Goal: Task Accomplishment & Management: Manage account settings

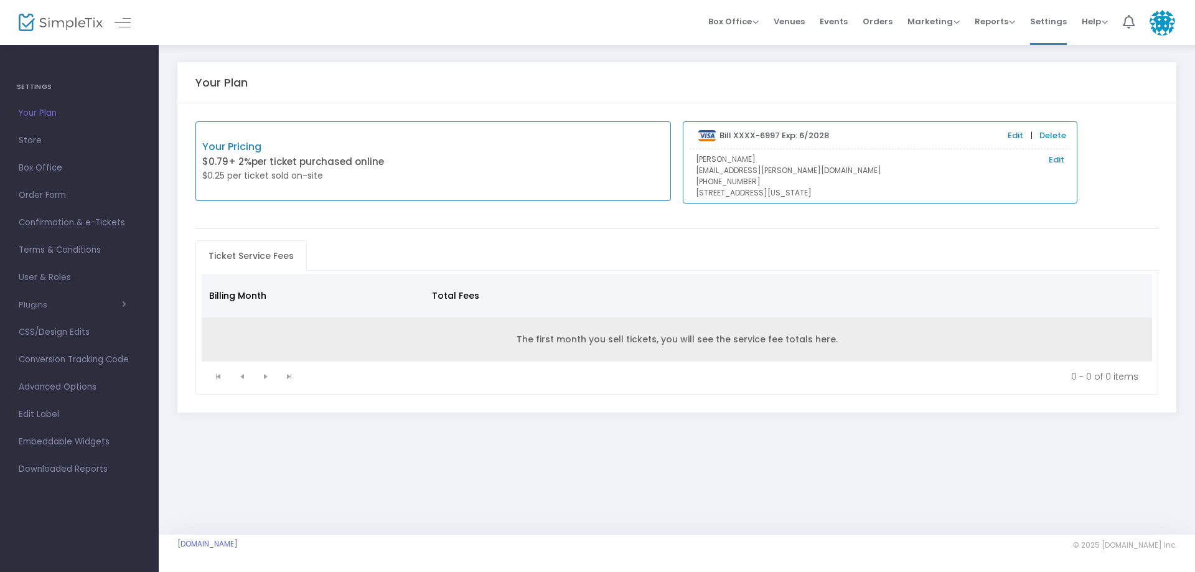
click at [623, 336] on td "The first month you sell tickets, you will see the service fee totals here." at bounding box center [677, 339] width 951 height 44
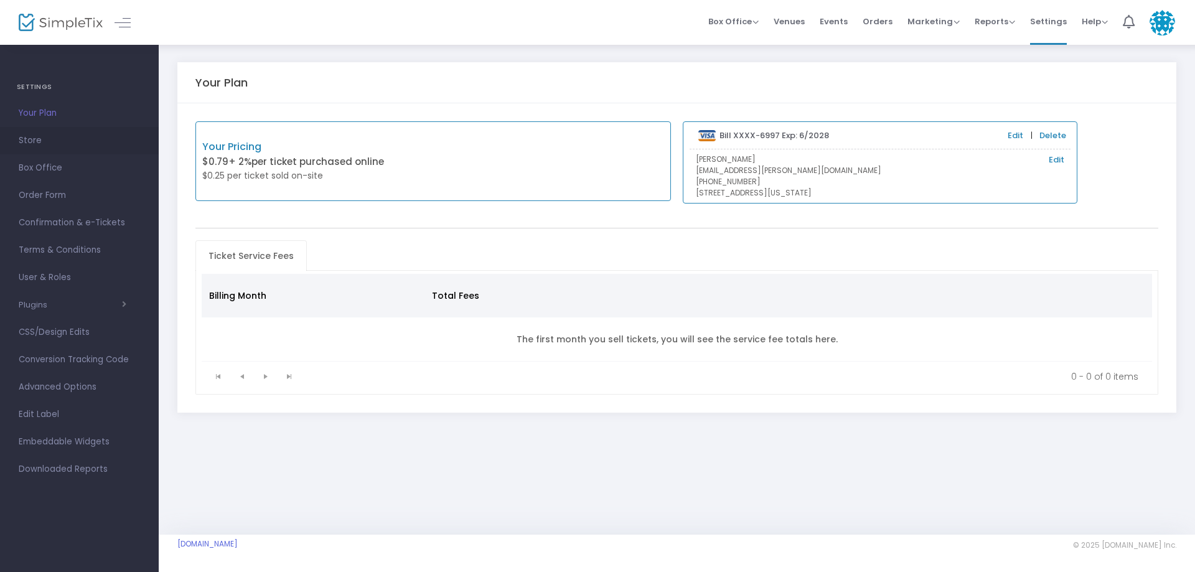
click at [44, 136] on span "Store" at bounding box center [79, 141] width 121 height 16
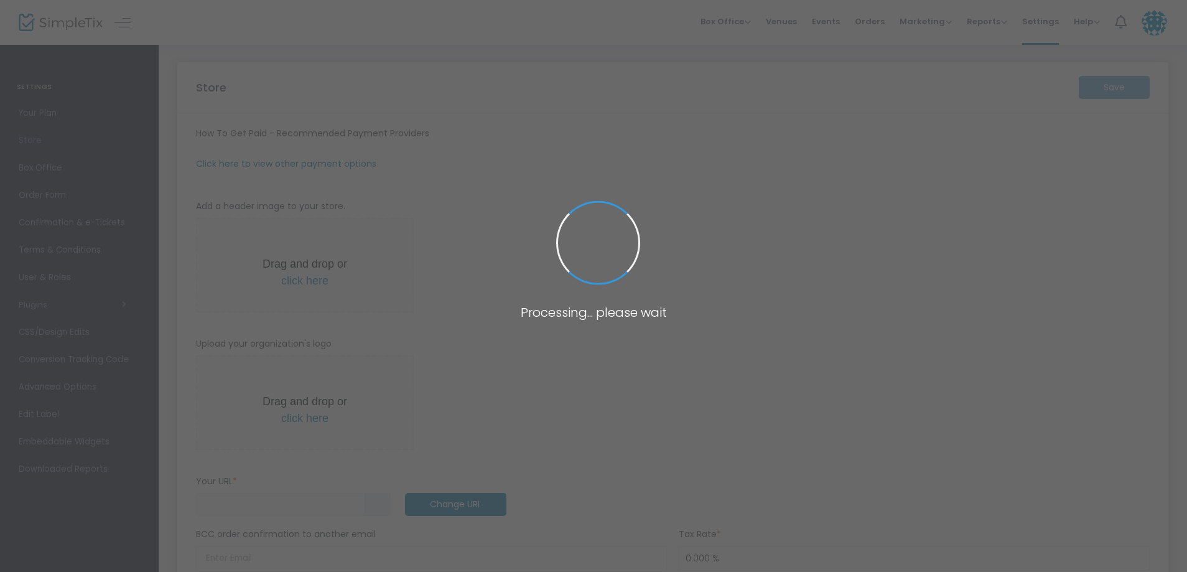
type input "https://MahjMafiaLTX"
radio input "false"
radio input "true"
type input "Mahj Mafia"
type input "+1 469-628-1559"
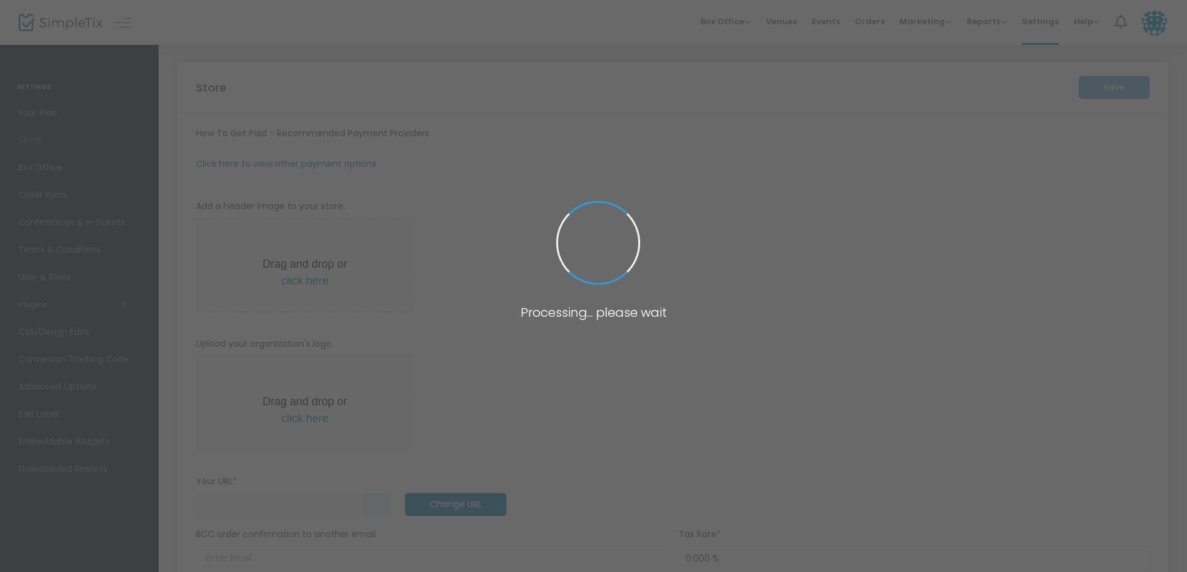
type input "hello@mahjmafiatx.com"
type input "www.facebook.com/share/173TYVGuTN/?mibextid=wwXIfr"
type input "MahjMafiaTX"
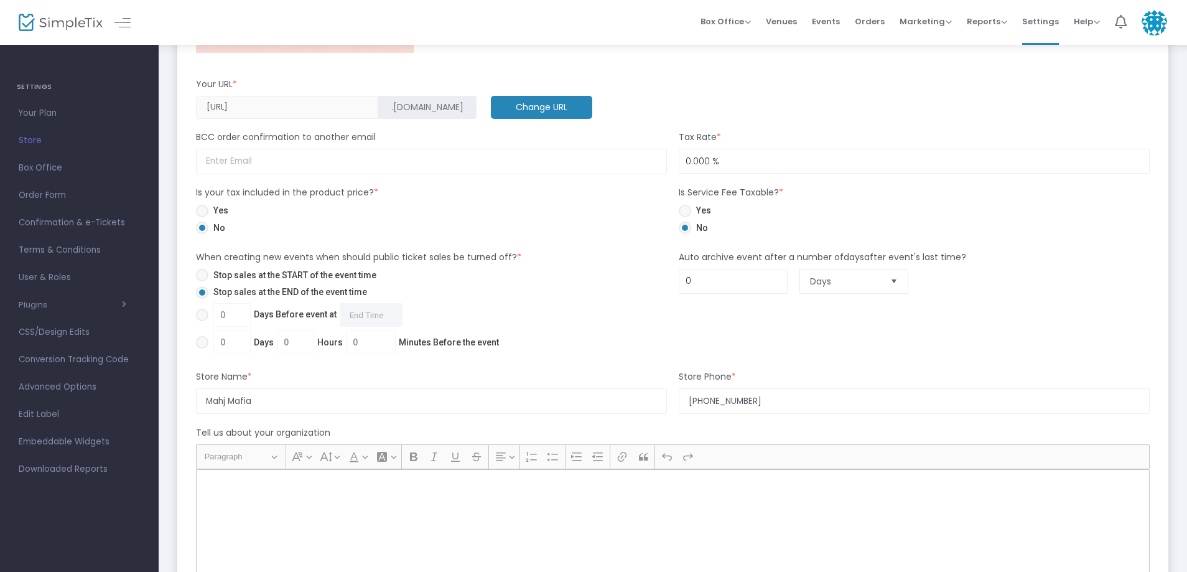
scroll to position [933, 0]
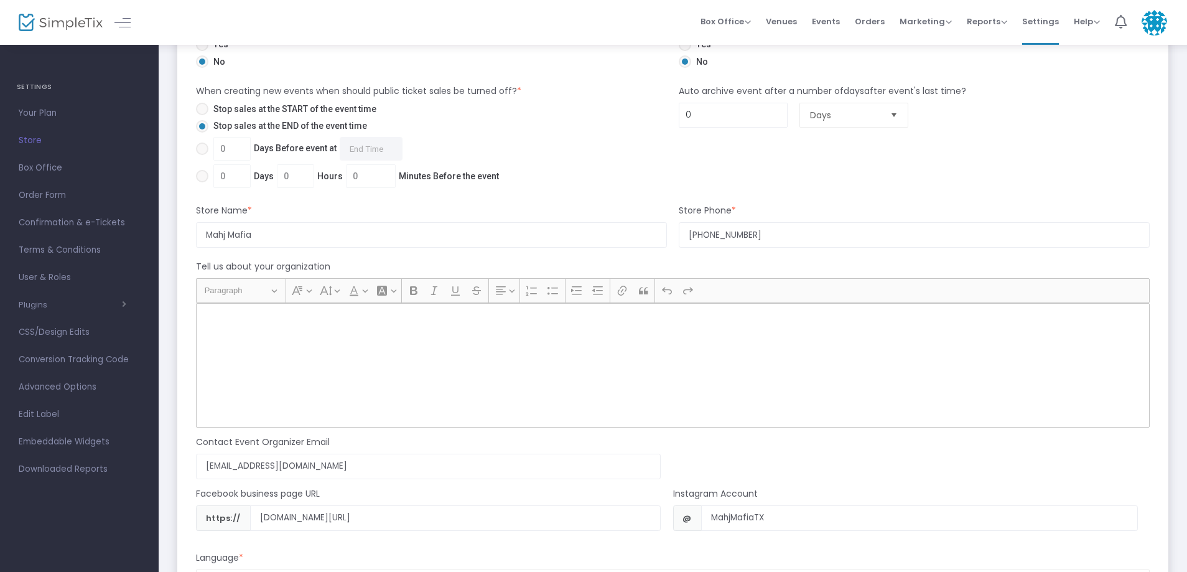
click at [287, 338] on div "Rich Text Editor, main" at bounding box center [673, 365] width 954 height 124
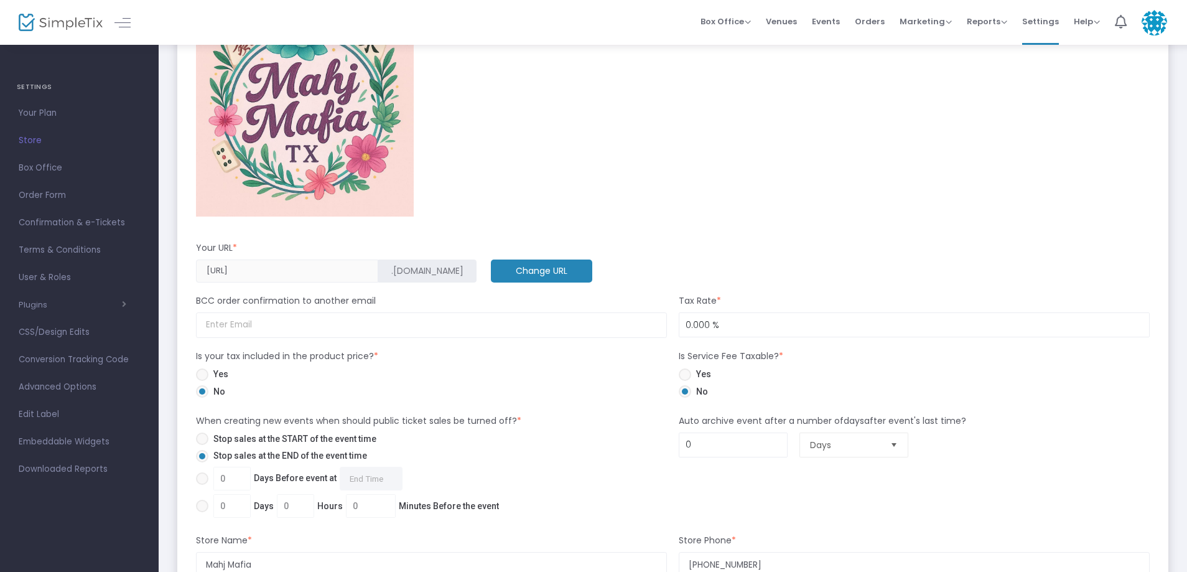
scroll to position [602, 0]
click at [832, 19] on span "Events" at bounding box center [826, 22] width 28 height 32
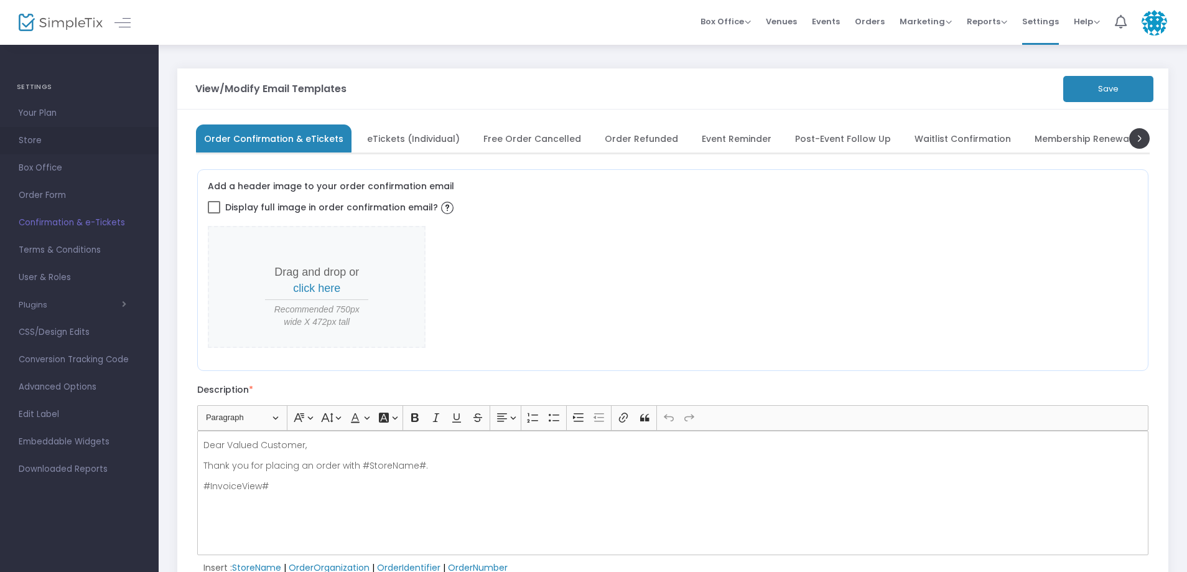
click at [67, 138] on span "Store" at bounding box center [79, 141] width 121 height 16
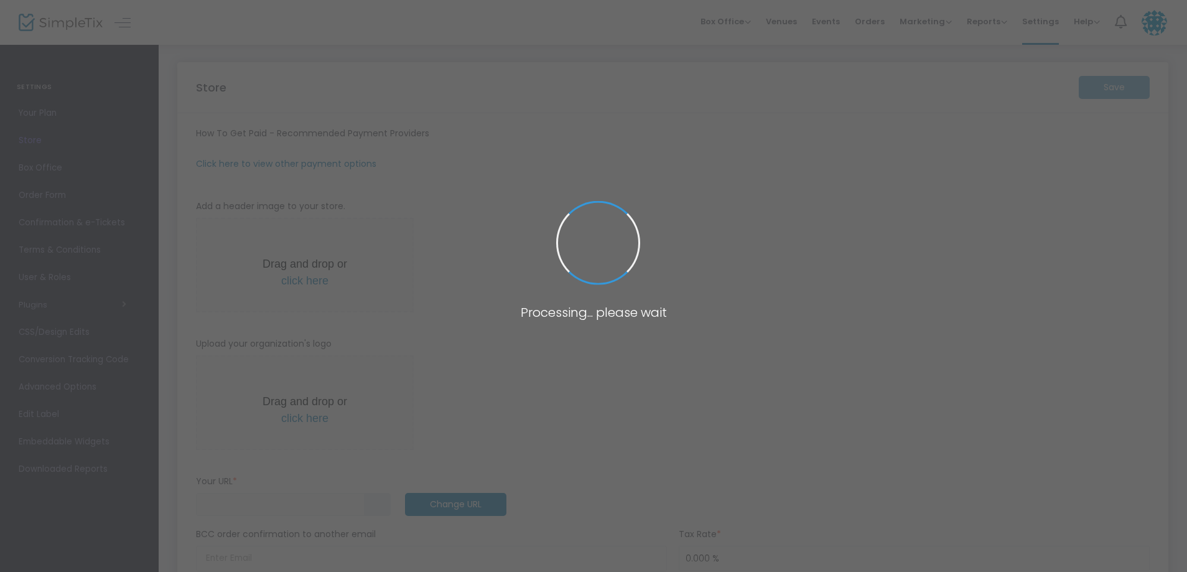
type input "https://MahjMafiaLTX"
radio input "false"
radio input "true"
type input "Mahj Mafia"
type input "+1 469-628-1559"
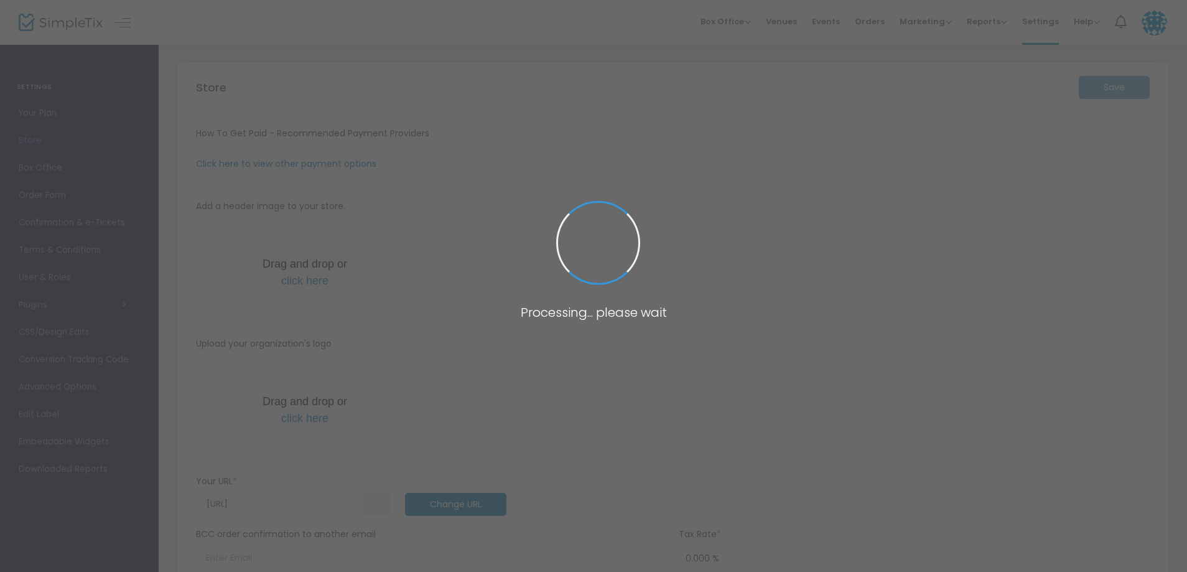
type input "hello@mahjmafiatx.com"
type input "www.facebook.com/share/173TYVGuTN/?mibextid=wwXIfr"
type input "MahjMafiaTX"
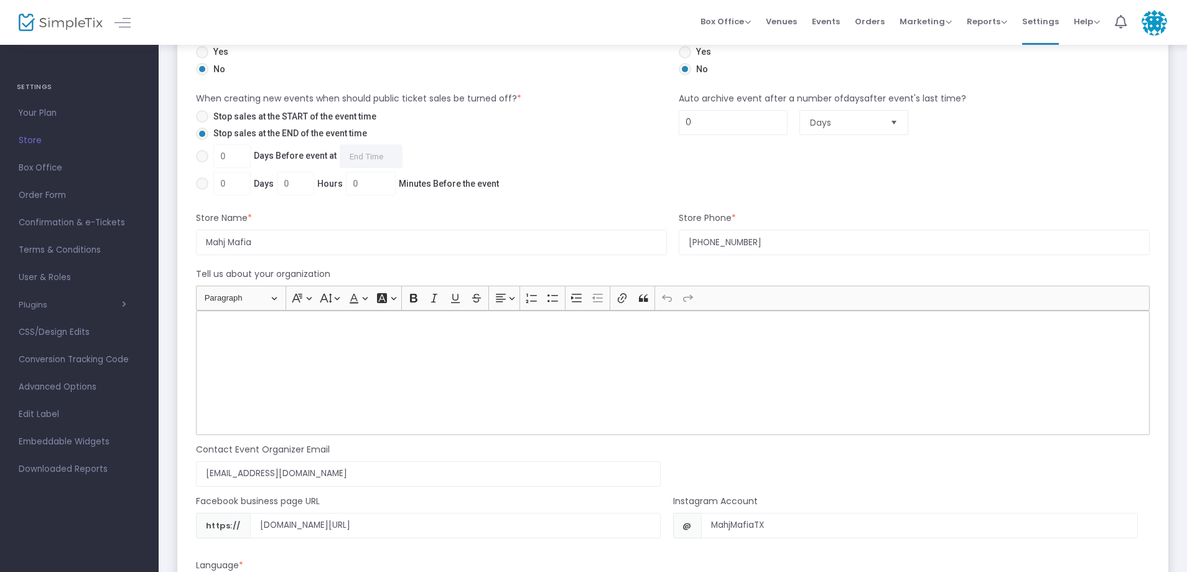
scroll to position [933, 0]
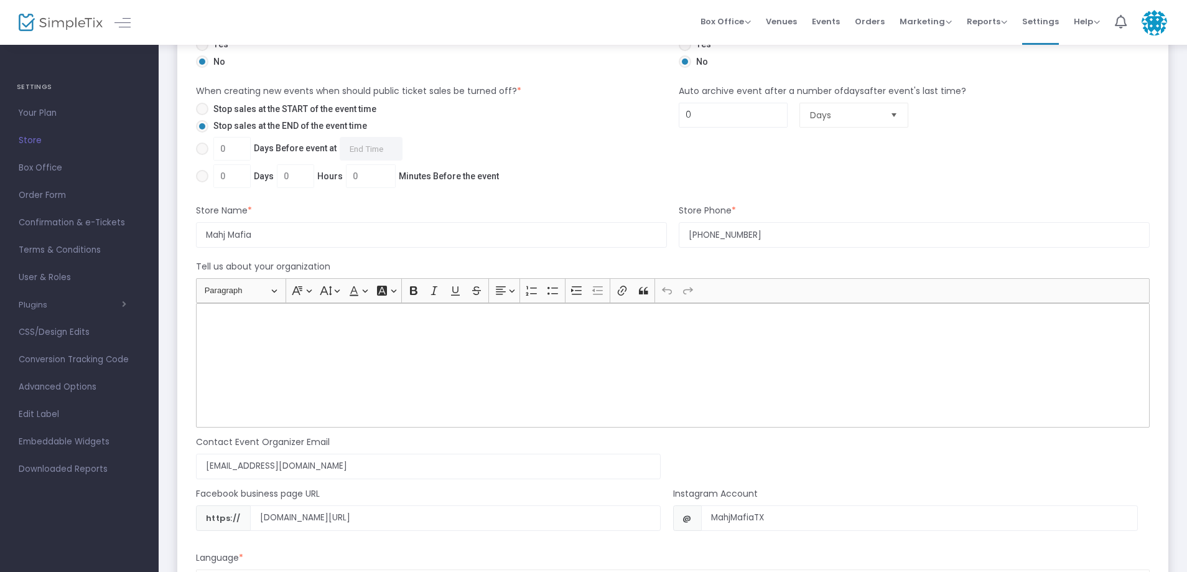
click at [262, 344] on div "Rich Text Editor, main" at bounding box center [673, 365] width 954 height 124
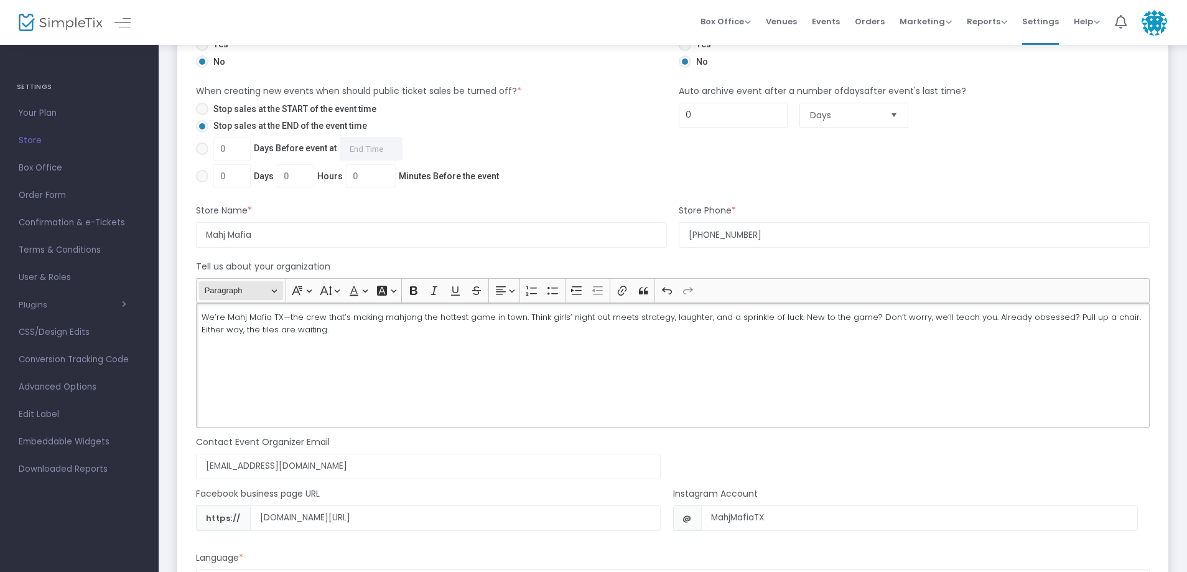
click at [253, 289] on span "Paragraph" at bounding box center [237, 290] width 65 height 15
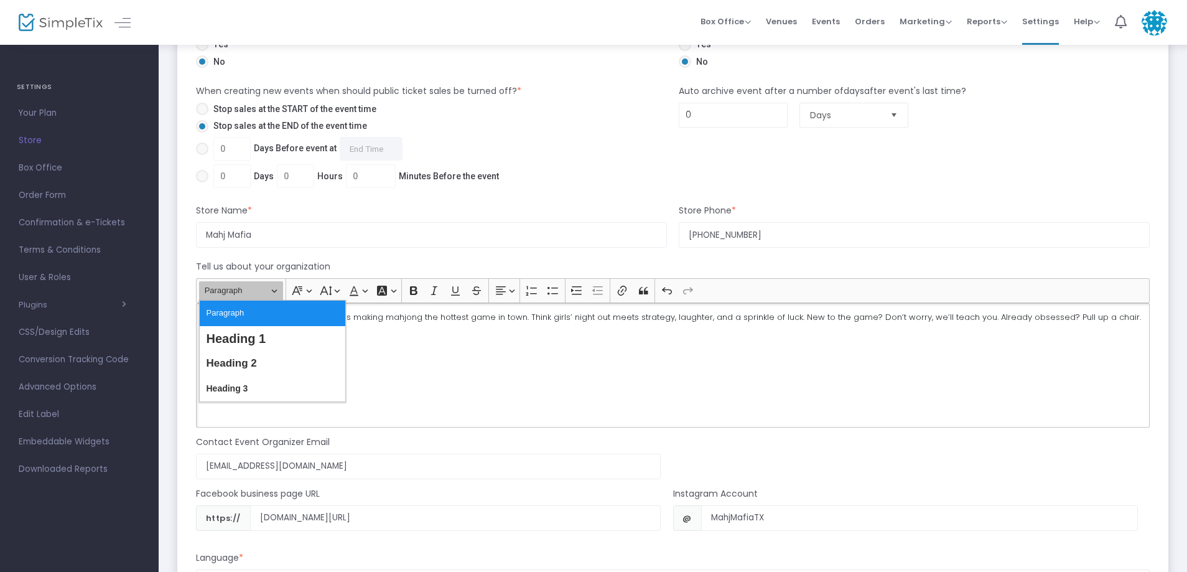
click at [253, 289] on span "Paragraph" at bounding box center [237, 290] width 65 height 15
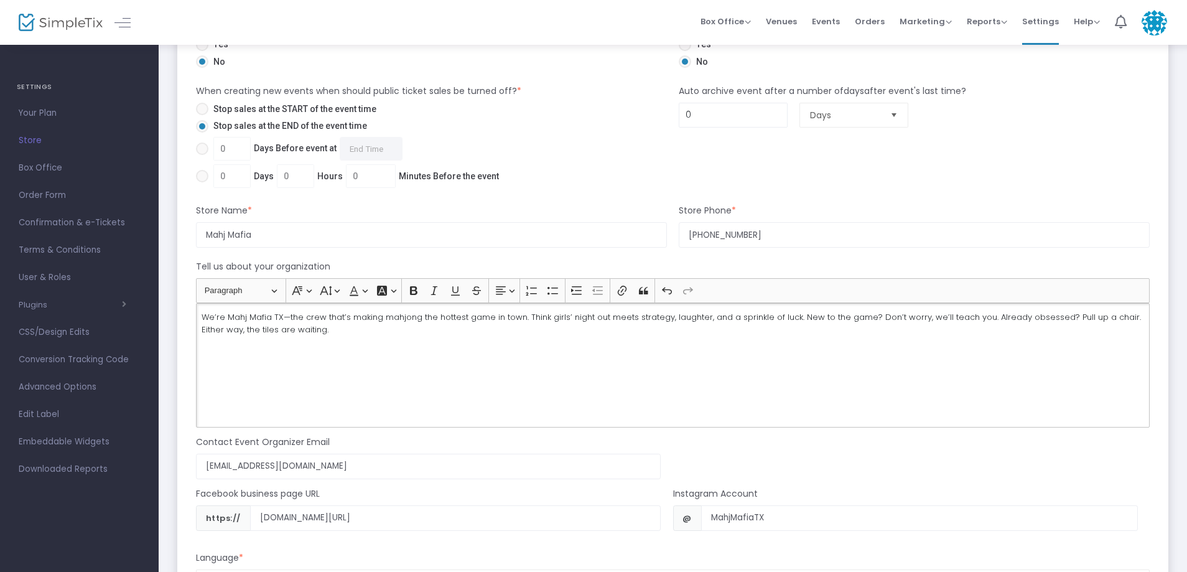
click at [398, 346] on div "We’re Mahj Mafia TX—the crew that’s making mahjong the hottest game in town. Th…" at bounding box center [673, 365] width 954 height 124
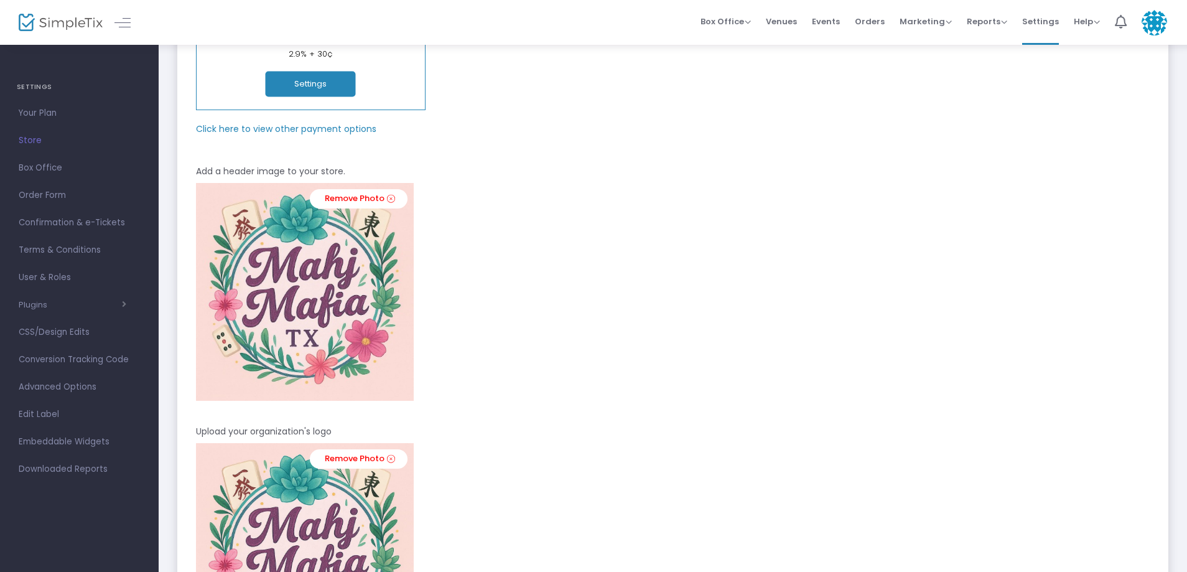
scroll to position [0, 0]
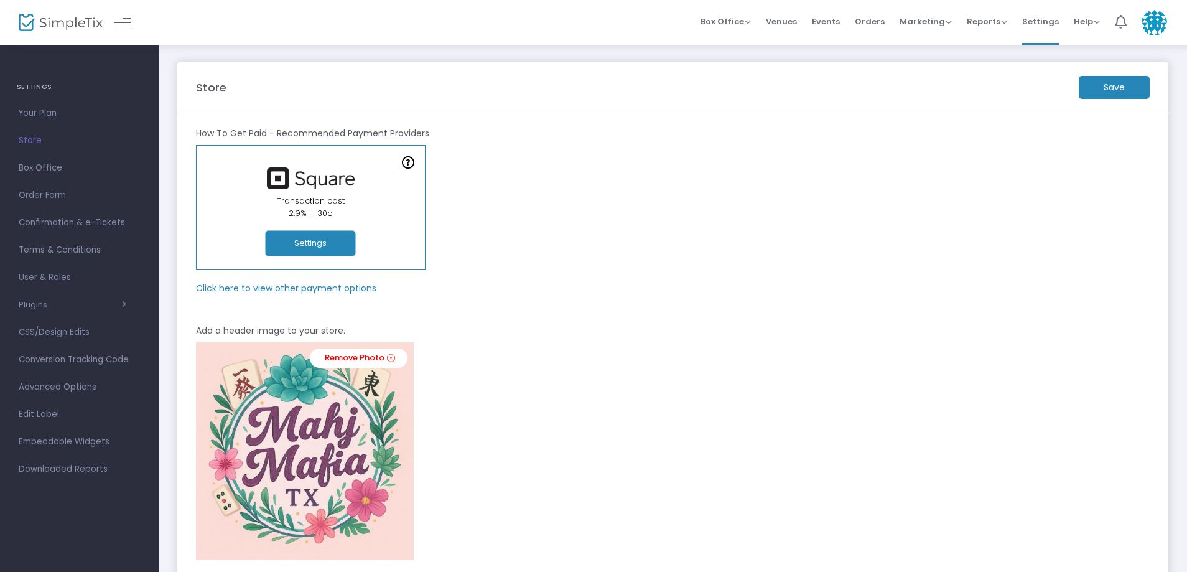
click at [1125, 95] on m-button "Save" at bounding box center [1114, 87] width 71 height 23
click at [66, 223] on span "Confirmation & e-Tickets" at bounding box center [79, 223] width 121 height 16
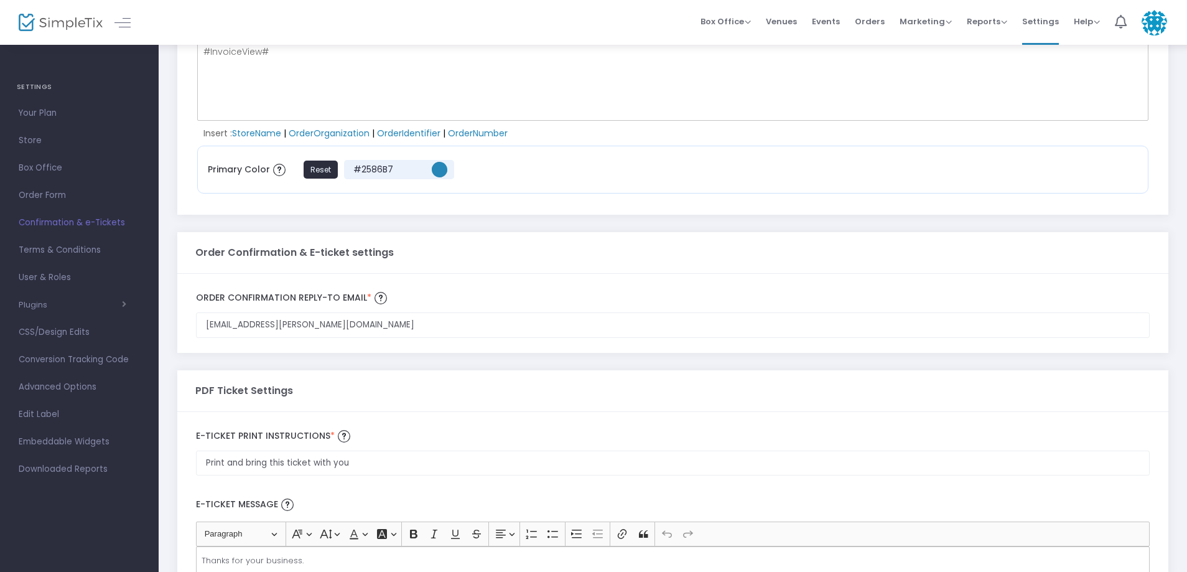
scroll to position [436, 0]
click at [345, 331] on input "lauren.mauk@gmail.com" at bounding box center [673, 324] width 954 height 26
drag, startPoint x: 343, startPoint y: 329, endPoint x: 154, endPoint y: 320, distance: 190.0
click at [154, 320] on div "SETTINGS Your Plan Store Box Office Order Form Confirmation & e-Tickets Terms &…" at bounding box center [593, 161] width 1187 height 1194
click at [194, 345] on div "hello@mahjmafiatx.com Order Confirmation Reply-to email * Email is required and…" at bounding box center [672, 312] width 991 height 79
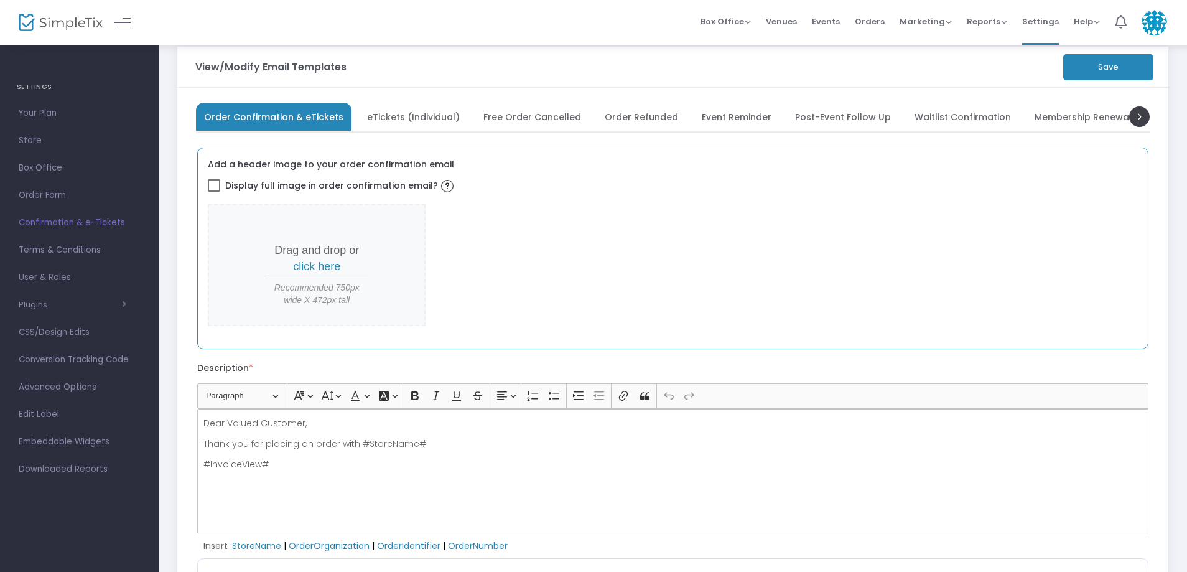
scroll to position [0, 0]
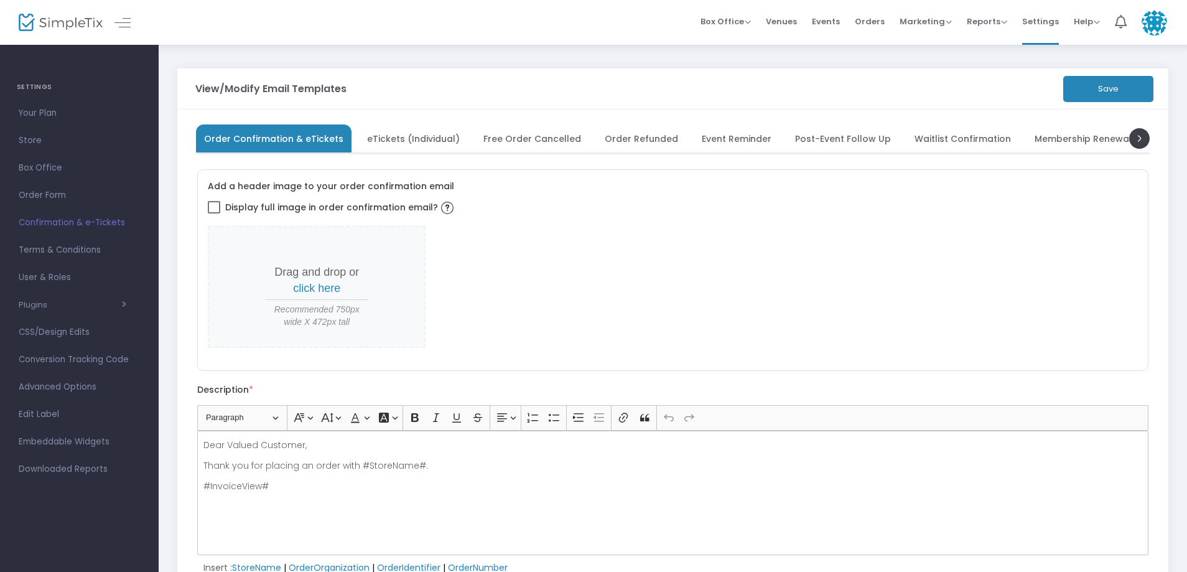
click at [1083, 93] on button "Save" at bounding box center [1108, 89] width 90 height 26
click at [394, 136] on span "eTickets (Individual)" at bounding box center [413, 138] width 93 height 7
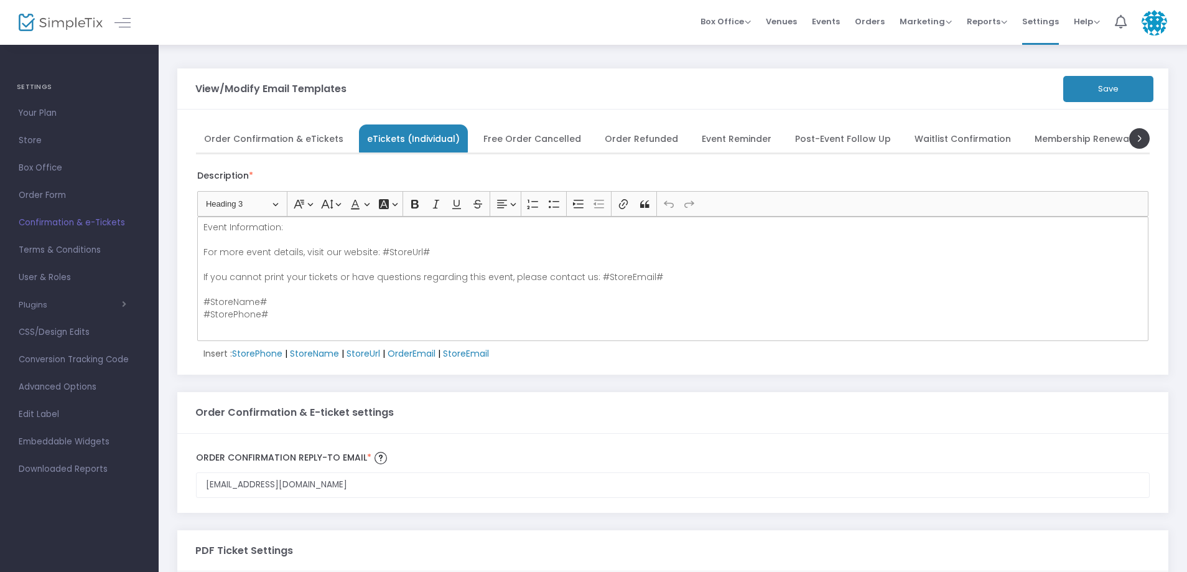
click at [502, 138] on span "Free Order Cancelled" at bounding box center [532, 138] width 98 height 7
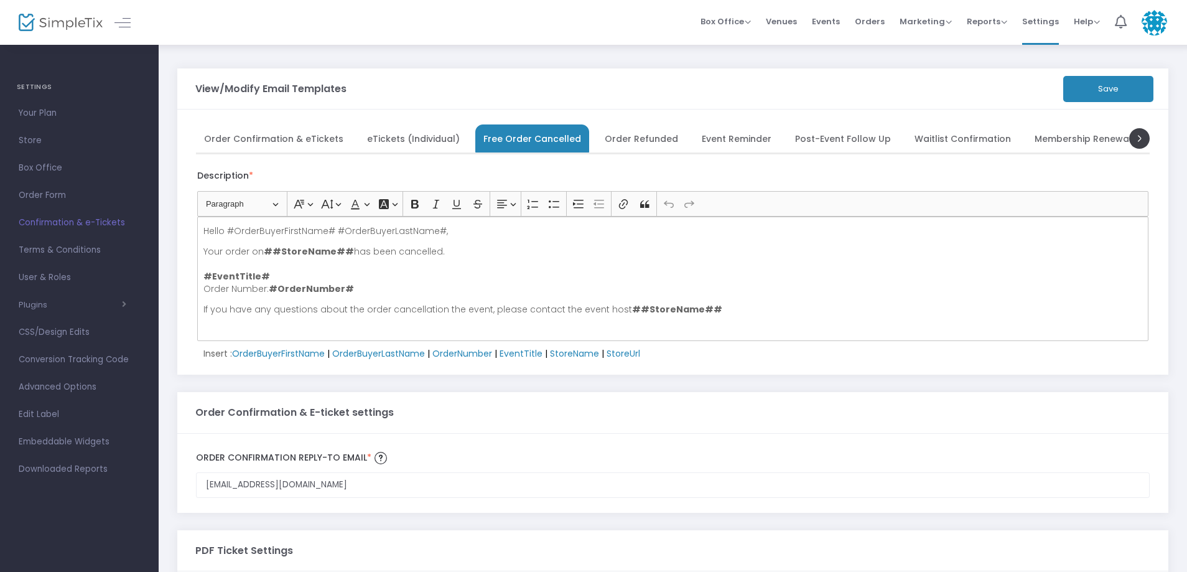
click at [625, 139] on span "Order Refunded" at bounding box center [641, 138] width 73 height 7
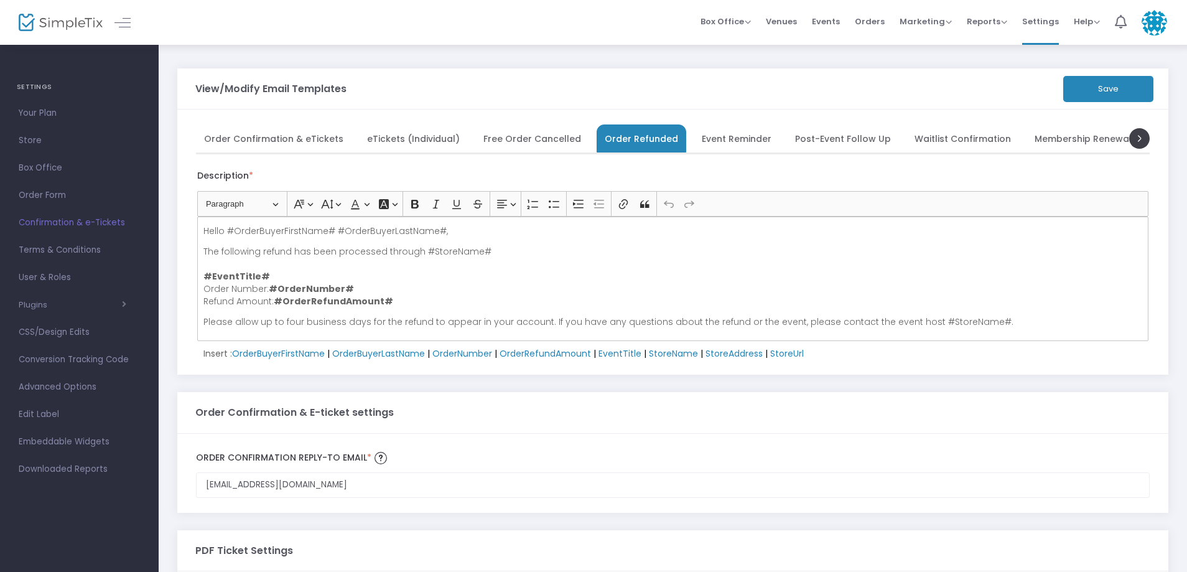
click at [733, 142] on span "Event Reminder" at bounding box center [737, 138] width 70 height 7
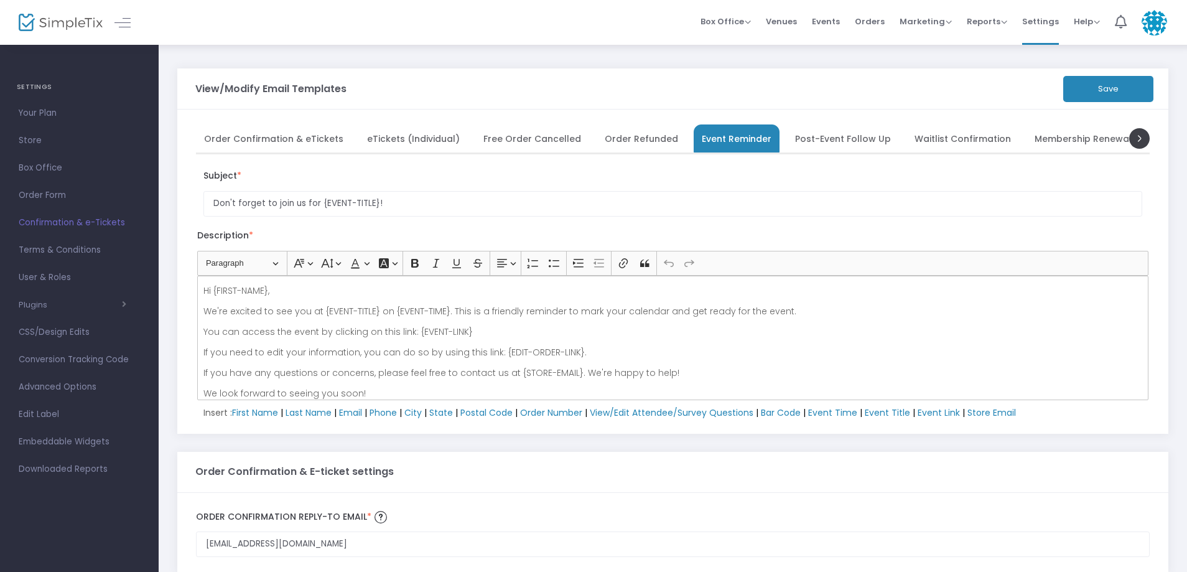
click at [831, 142] on span "Post-Event Follow Up" at bounding box center [843, 138] width 96 height 7
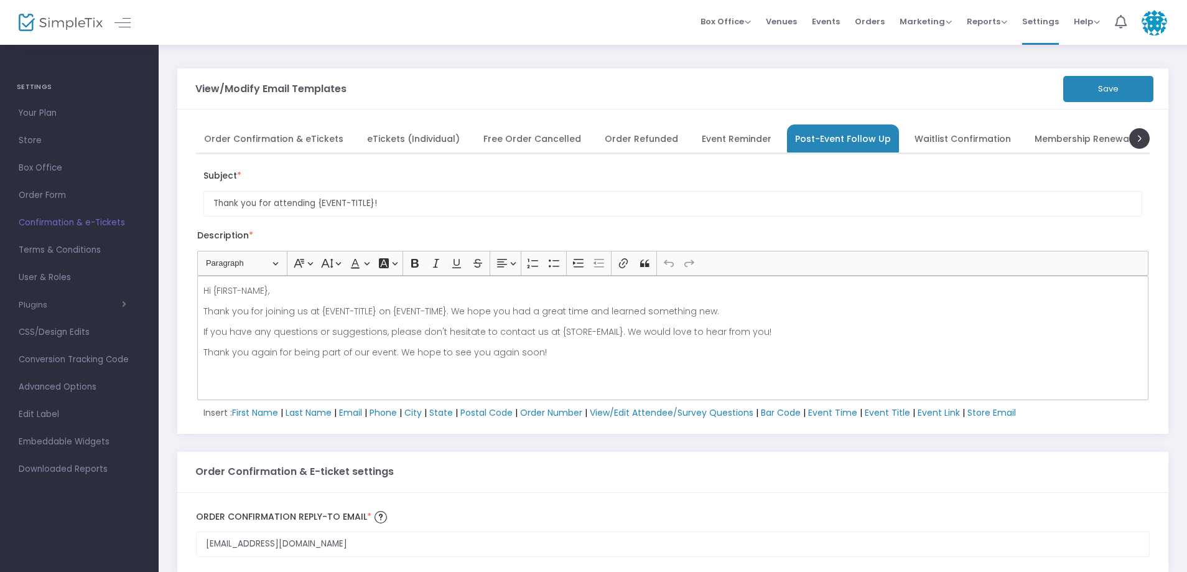
click at [570, 334] on p "If you have any questions or suggestions, please don't hesitate to contact us a…" at bounding box center [673, 331] width 940 height 12
click at [1009, 416] on span "Store Email" at bounding box center [992, 412] width 49 height 12
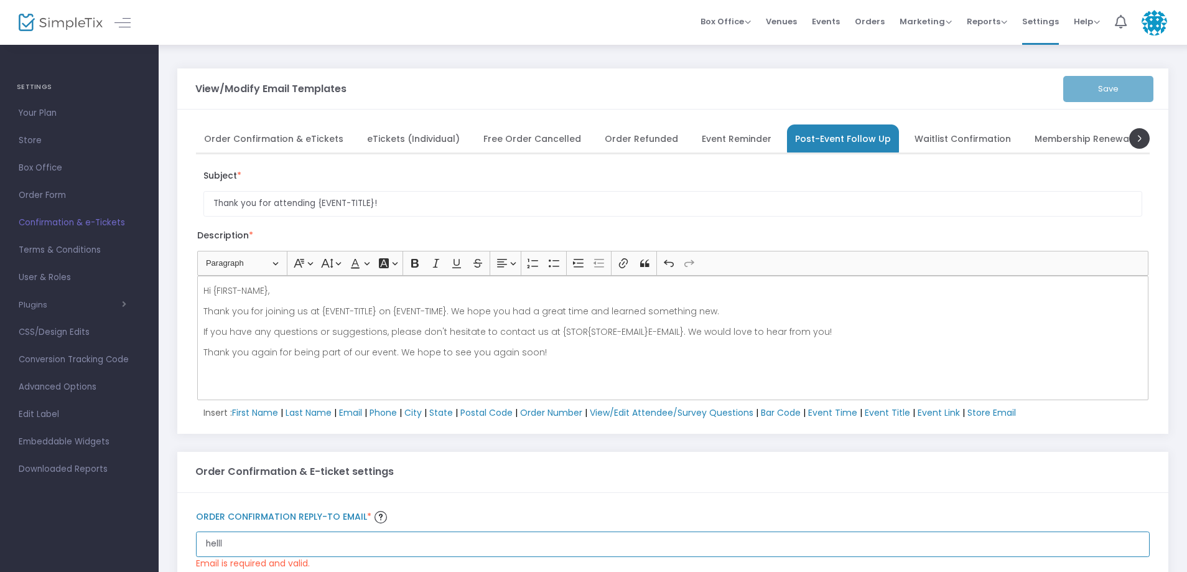
type input "helll"
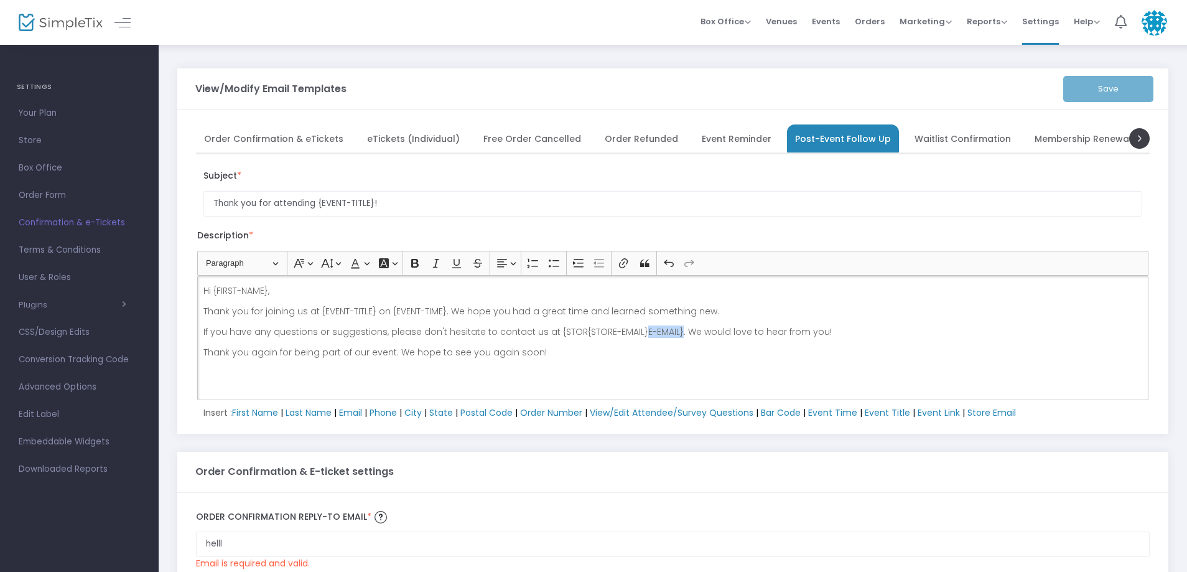
drag, startPoint x: 666, startPoint y: 329, endPoint x: 632, endPoint y: 329, distance: 34.2
click at [632, 329] on p "If you have any questions or suggestions, please don't hesitate to contact us a…" at bounding box center [673, 331] width 940 height 12
